Goal: Information Seeking & Learning: Learn about a topic

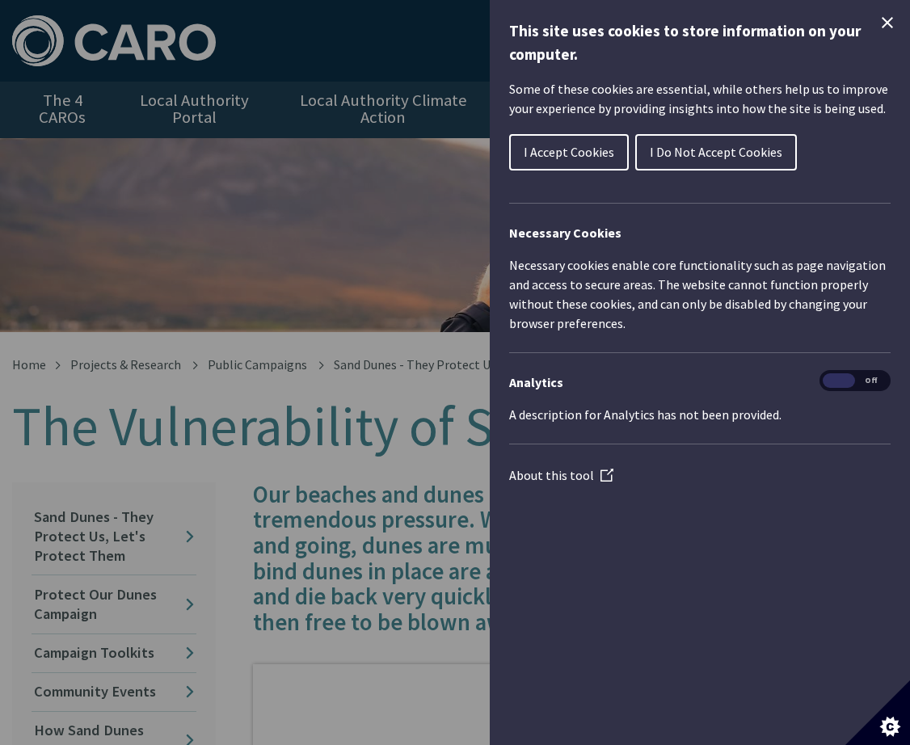
scroll to position [1200, 48]
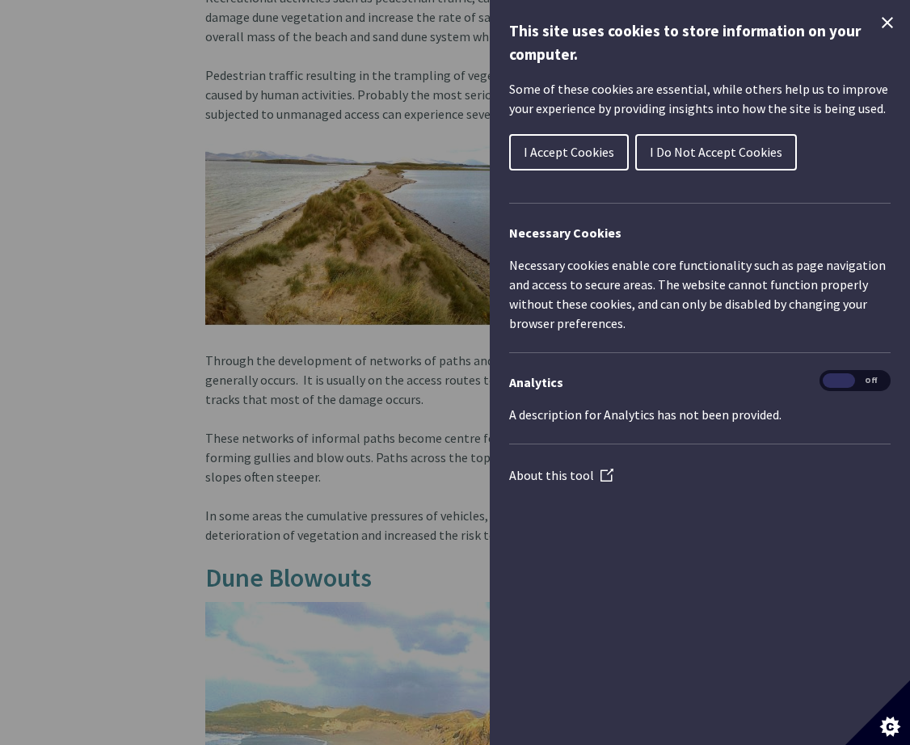
click at [891, 22] on icon "Close Cookie Control" at bounding box center [887, 22] width 19 height 19
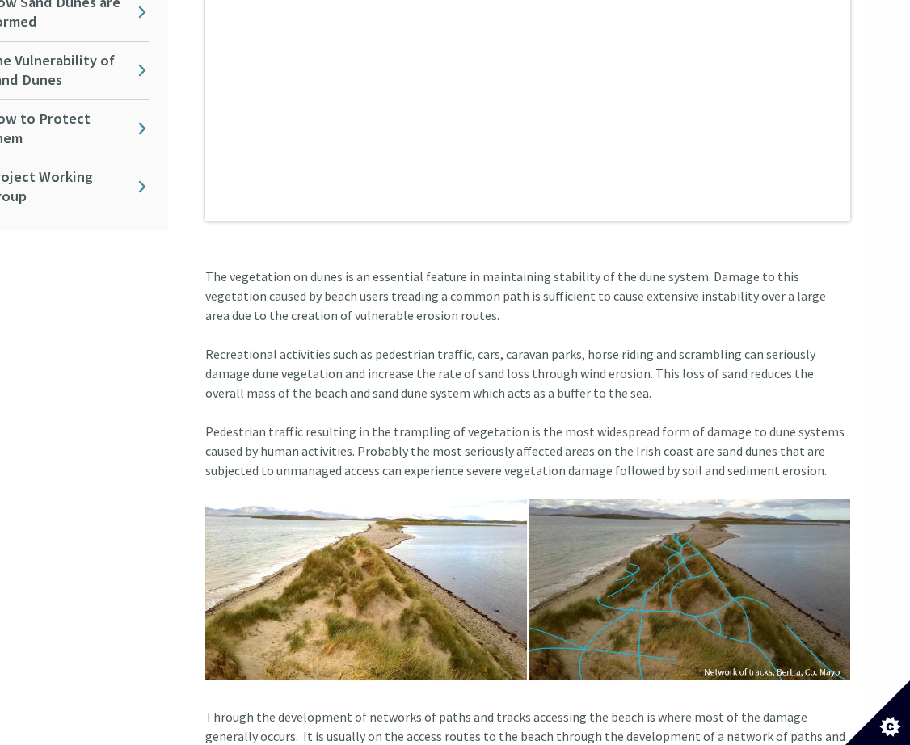
scroll to position [877, 48]
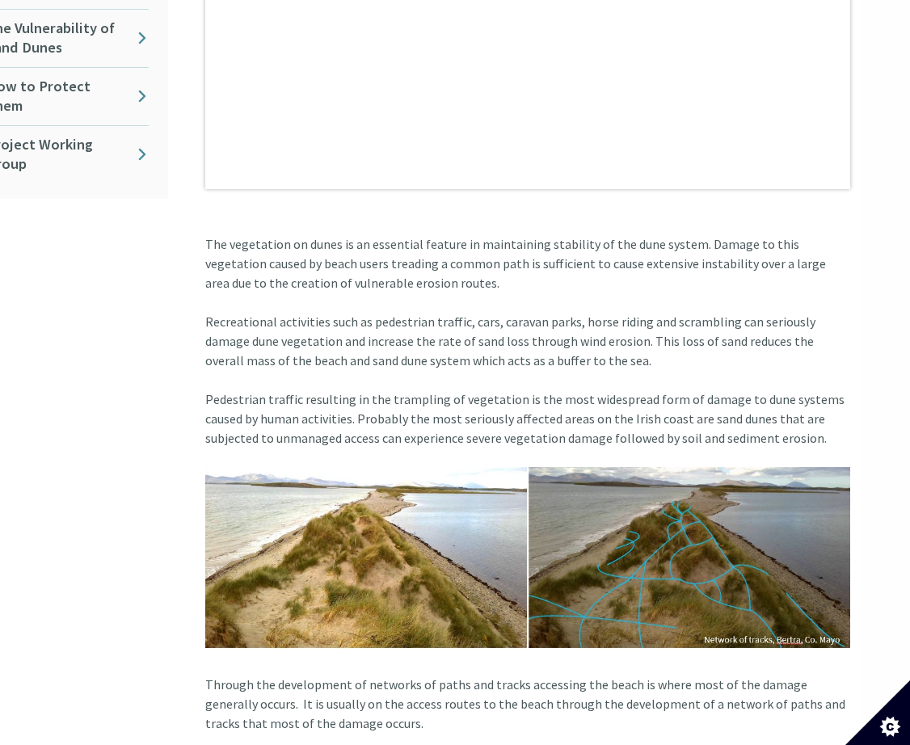
click at [483, 276] on article "Our beaches and dunes are so popular that we put them under tremendous pressure…" at bounding box center [521, 600] width 659 height 1988
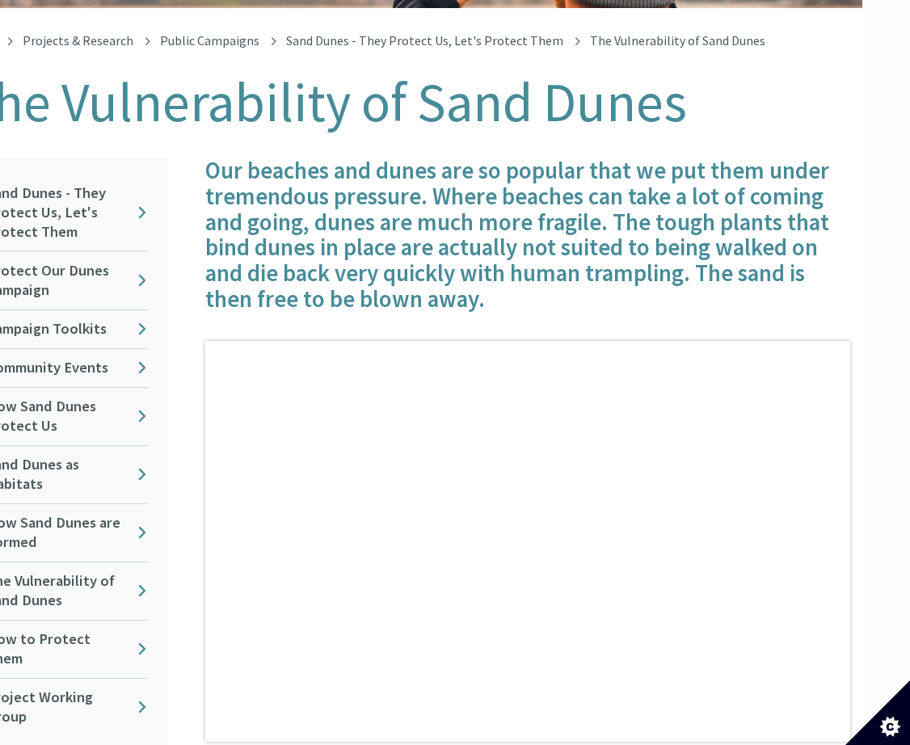
scroll to position [311, 48]
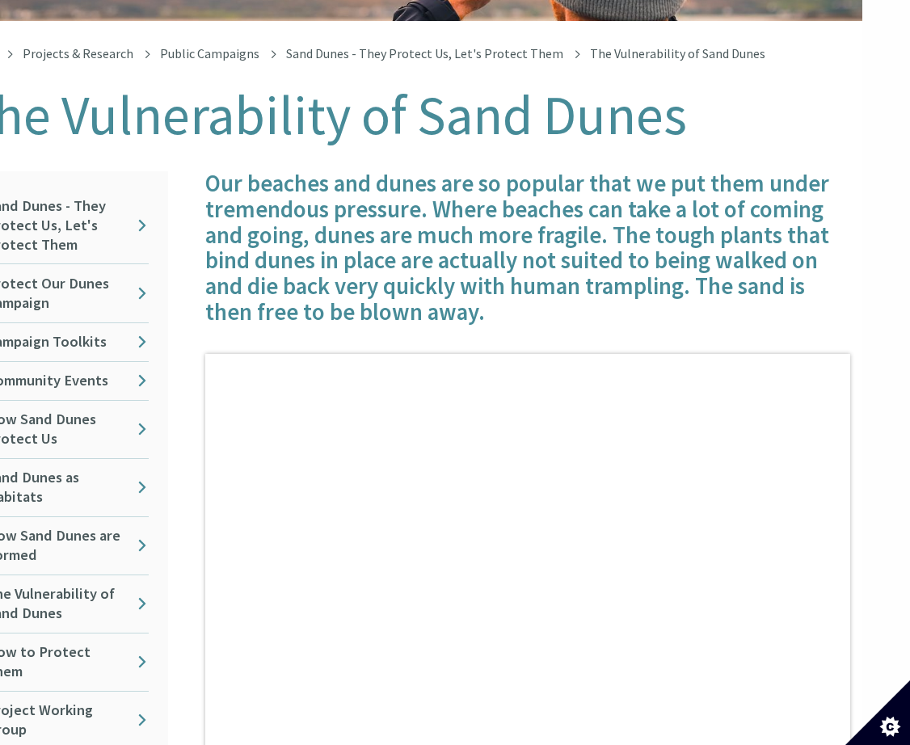
click at [577, 178] on h4 "Our beaches and dunes are so popular that we put them under tremendous pressure…" at bounding box center [528, 248] width 646 height 154
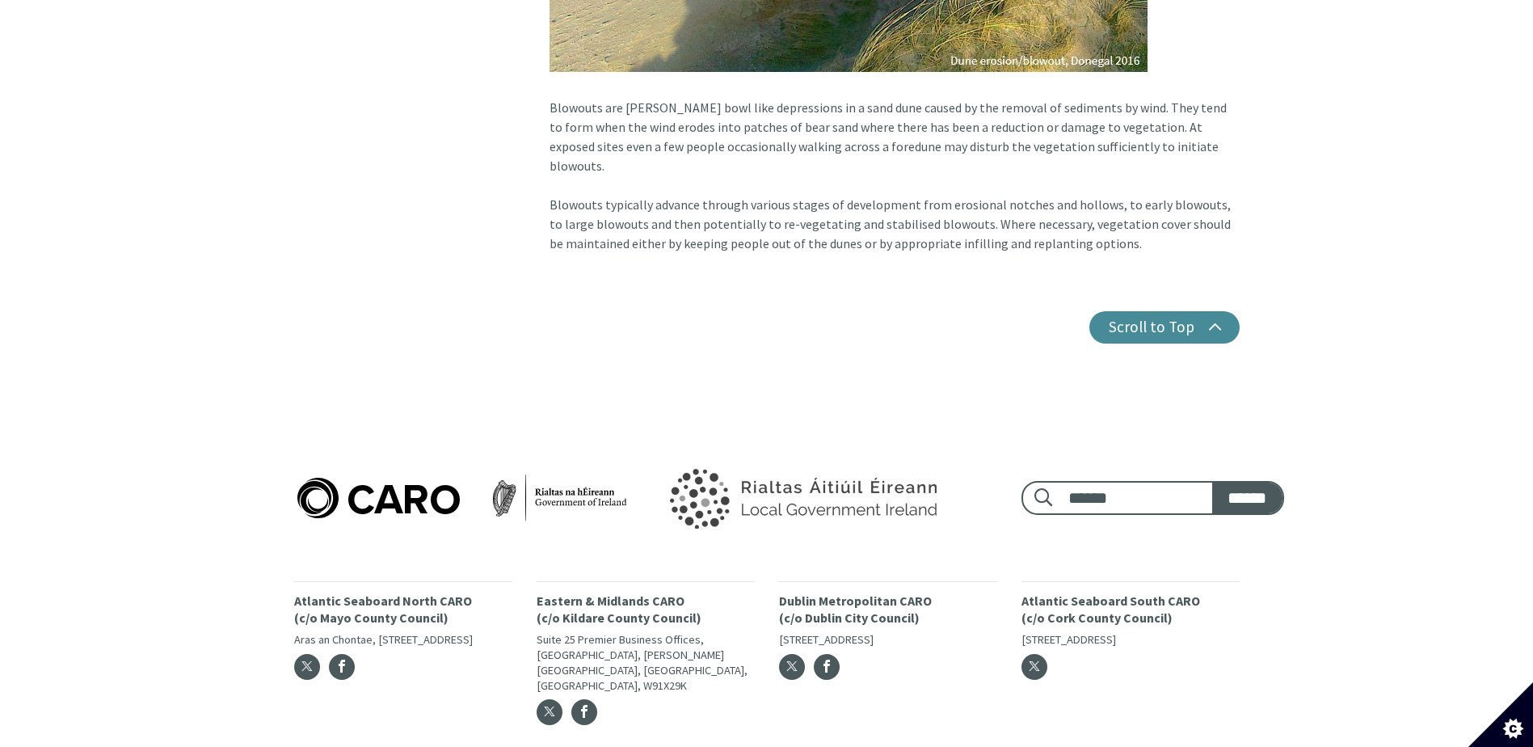
scroll to position [2230, 0]
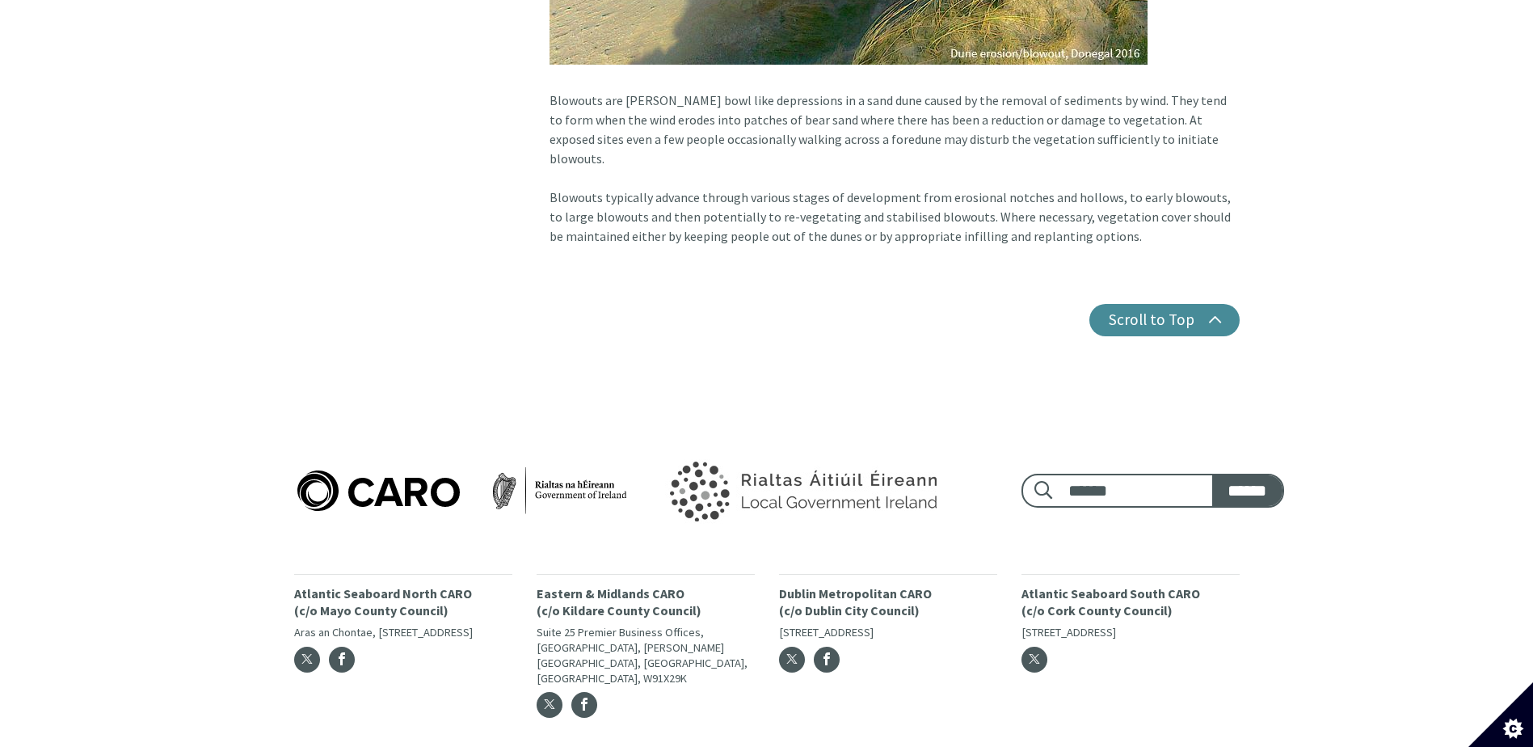
drag, startPoint x: 379, startPoint y: 726, endPoint x: 410, endPoint y: 726, distance: 30.7
drag, startPoint x: 410, startPoint y: 726, endPoint x: 149, endPoint y: 641, distance: 273.7
click at [148, 643] on div "Footer search: ****** ****** Atlantic Seaboard North CARO (c/o Mayo County Coun…" at bounding box center [766, 577] width 1533 height 379
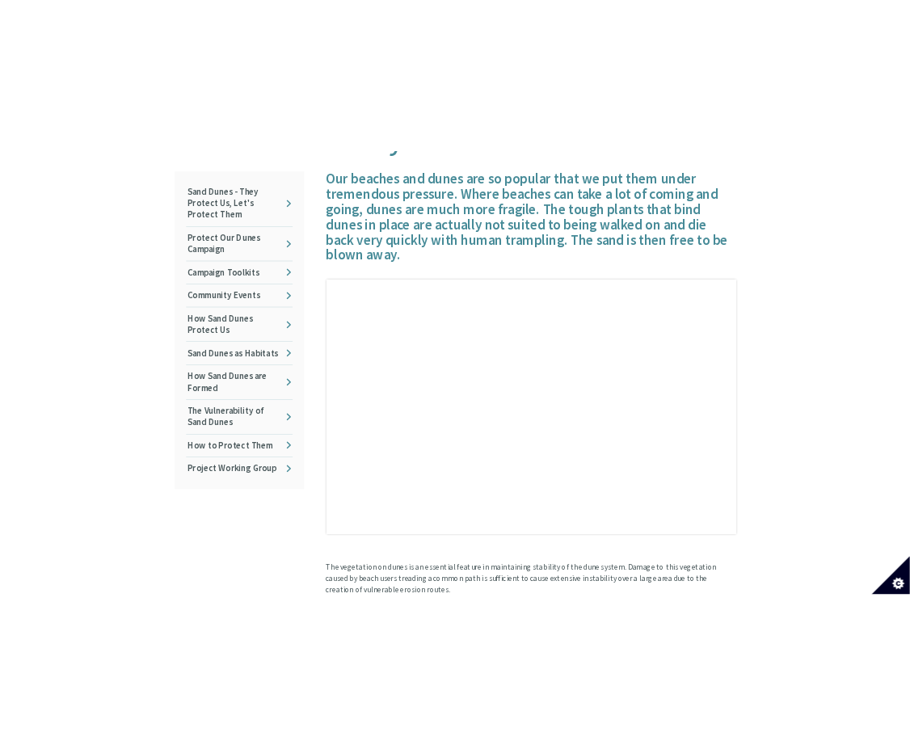
scroll to position [465, 0]
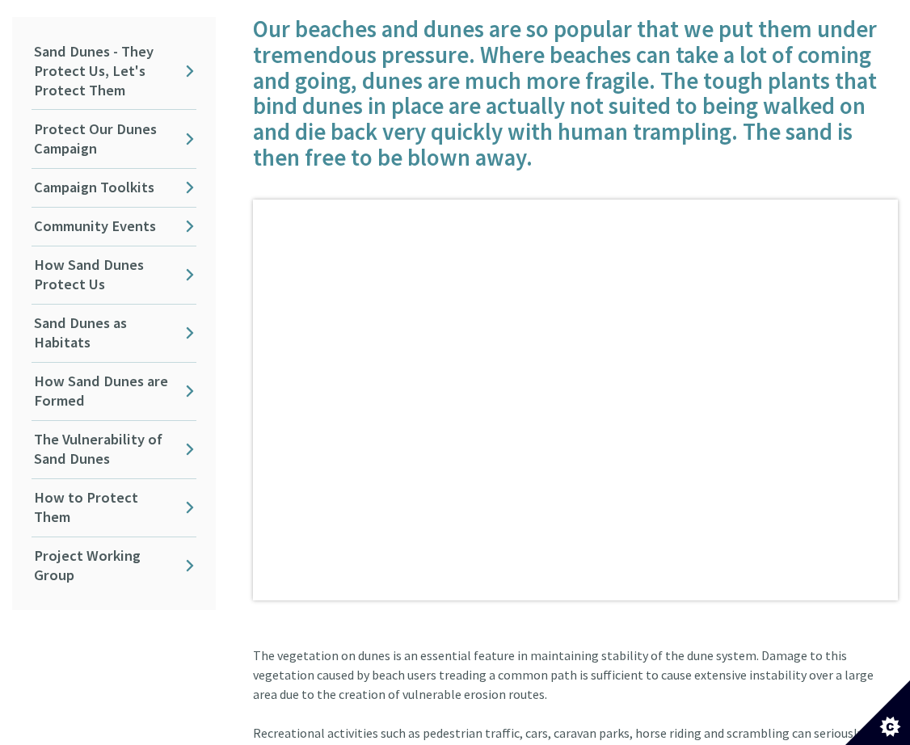
click at [467, 127] on h4 "Our beaches and dunes are so popular that we put them under tremendous pressure…" at bounding box center [576, 94] width 646 height 154
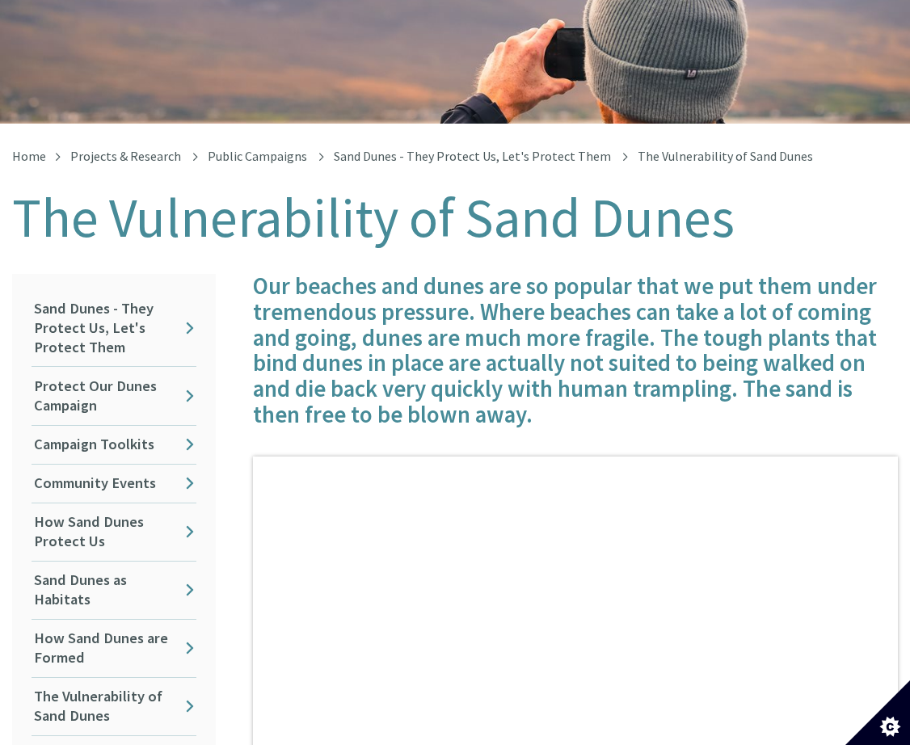
scroll to position [142, 0]
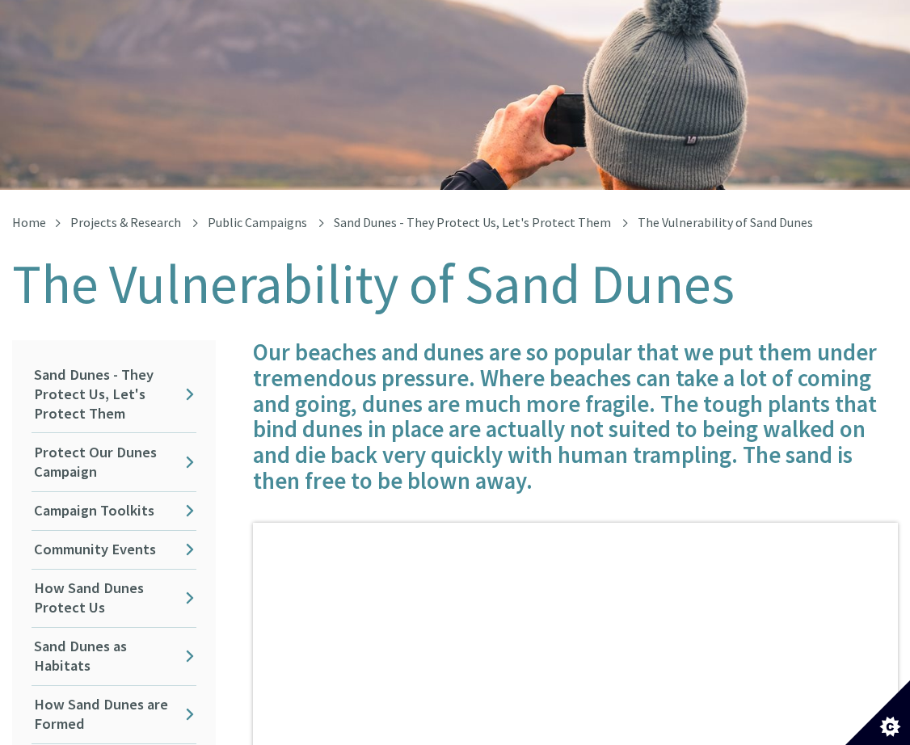
click at [523, 392] on h4 "Our beaches and dunes are so popular that we put them under tremendous pressure…" at bounding box center [576, 417] width 646 height 154
